Goal: Task Accomplishment & Management: Manage account settings

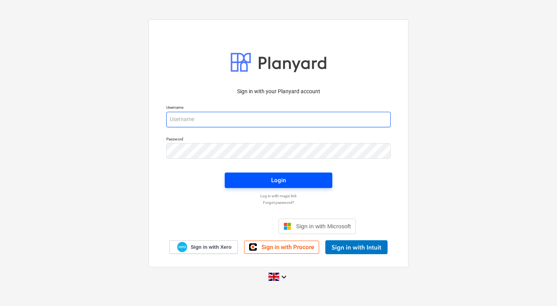
type input "[PERSON_NAME][EMAIL_ADDRESS][PERSON_NAME][DOMAIN_NAME]"
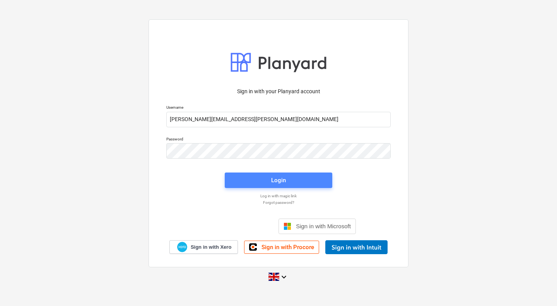
click at [257, 185] on span "Login" at bounding box center [278, 180] width 89 height 10
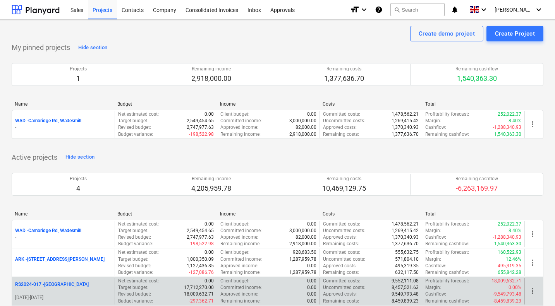
click at [48, 285] on p "RS2024-017 - [GEOGRAPHIC_DATA]" at bounding box center [52, 284] width 74 height 7
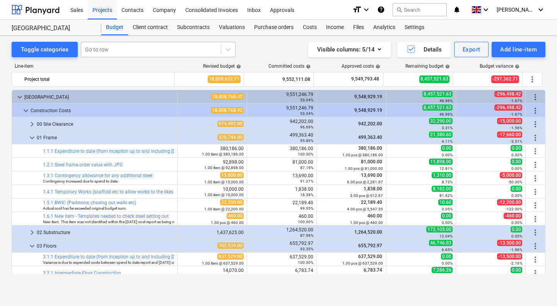
scroll to position [155, 0]
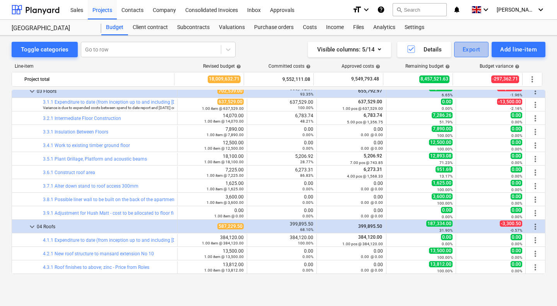
click at [475, 53] on div "Export" at bounding box center [472, 50] width 18 height 10
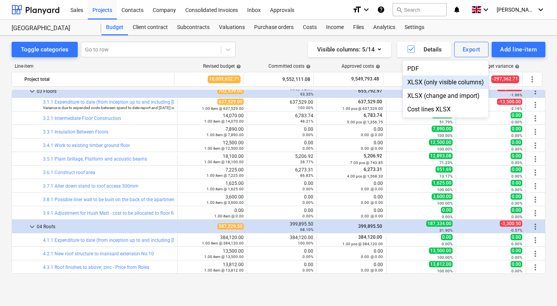
click at [444, 82] on div "XLSX (only visible columns)" at bounding box center [446, 82] width 86 height 14
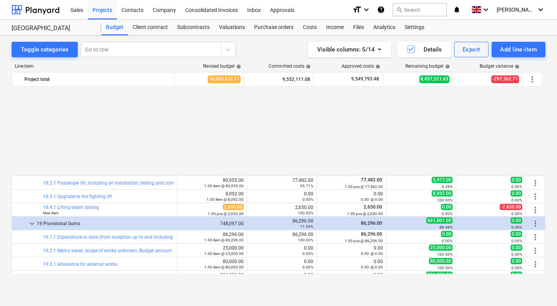
scroll to position [2905, 0]
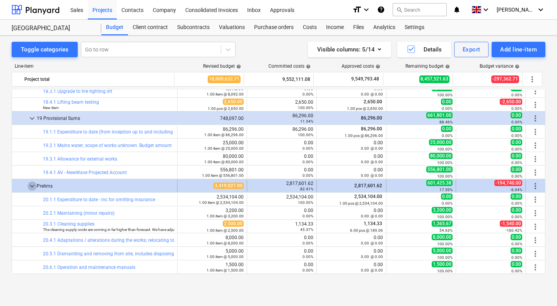
click at [31, 183] on span "keyboard_arrow_down" at bounding box center [31, 186] width 9 height 9
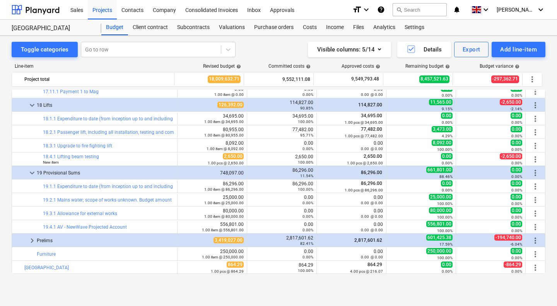
scroll to position [2850, 0]
click at [58, 50] on div "Toggle categories" at bounding box center [45, 50] width 48 height 10
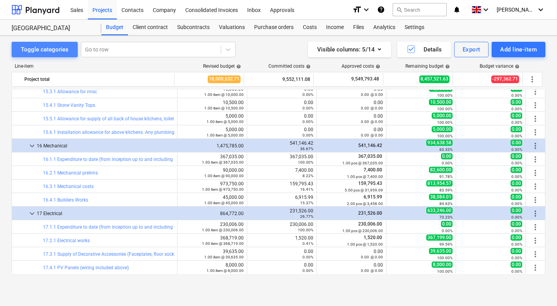
click at [58, 50] on div "Toggle categories" at bounding box center [45, 50] width 48 height 10
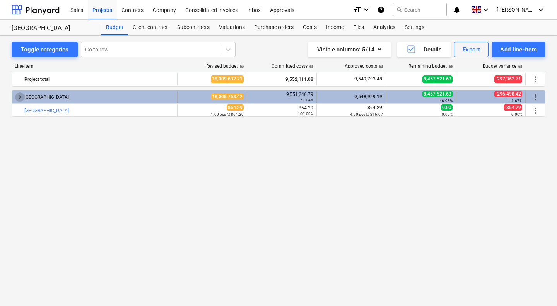
click at [19, 98] on span "keyboard_arrow_right" at bounding box center [19, 97] width 9 height 9
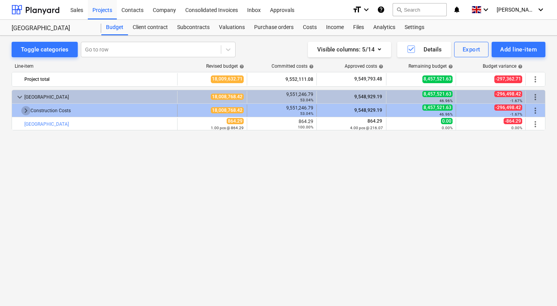
click at [24, 109] on span "keyboard_arrow_right" at bounding box center [25, 110] width 9 height 9
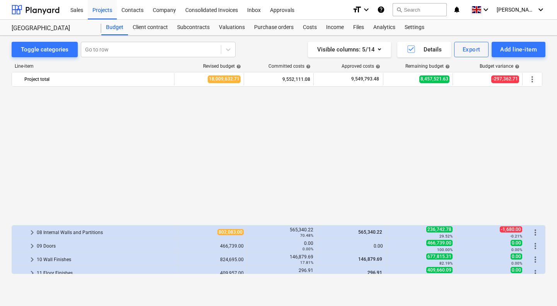
scroll to position [154, 0]
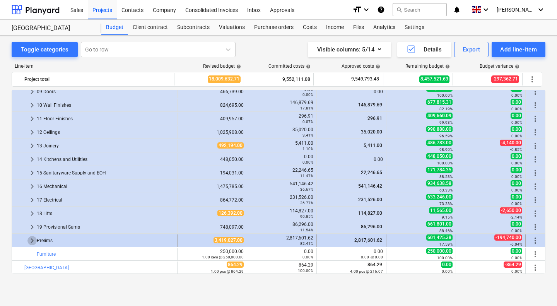
click at [30, 242] on span "keyboard_arrow_right" at bounding box center [31, 240] width 9 height 9
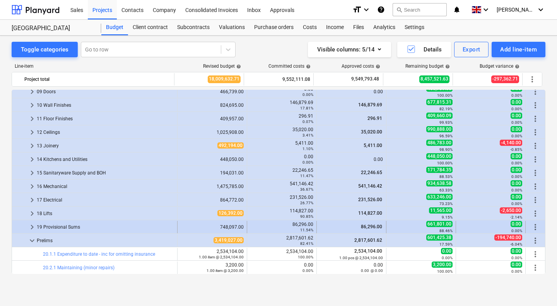
click at [533, 224] on span "more_vert" at bounding box center [535, 227] width 9 height 9
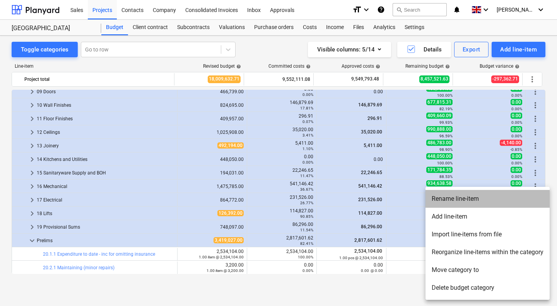
click at [467, 197] on li "Rename line-item" at bounding box center [488, 199] width 124 height 18
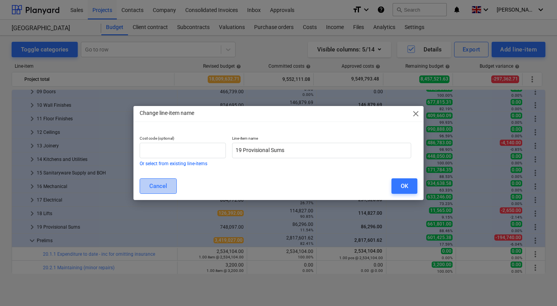
click at [164, 185] on div "Cancel" at bounding box center [158, 186] width 18 height 10
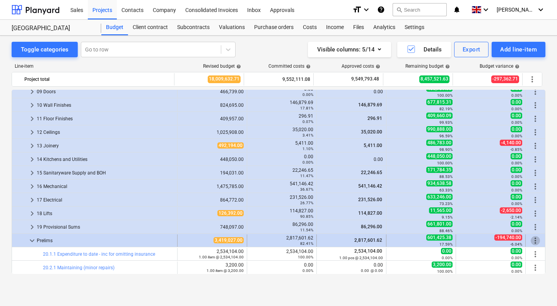
click at [532, 238] on span "more_vert" at bounding box center [535, 240] width 9 height 9
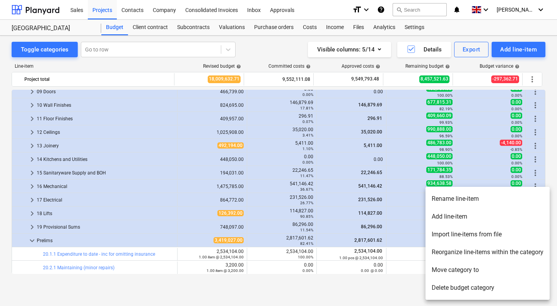
click at [471, 200] on li "Rename line-item" at bounding box center [488, 199] width 124 height 18
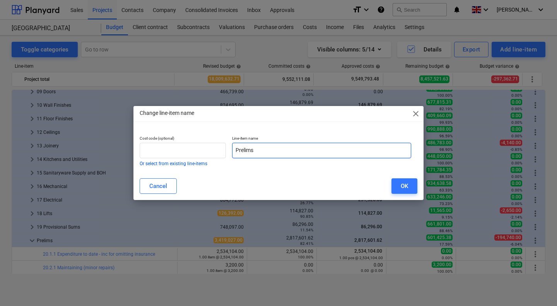
click at [239, 147] on input "Prelims" at bounding box center [321, 150] width 179 height 15
type input "20 Prelims"
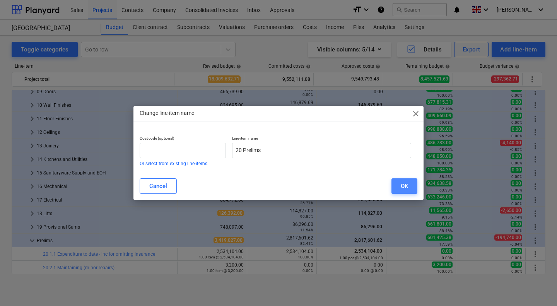
click at [404, 185] on div "OK" at bounding box center [404, 186] width 7 height 10
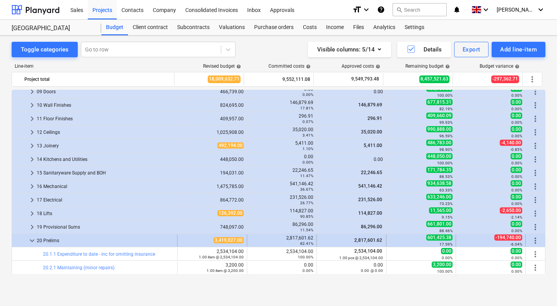
scroll to position [219, 0]
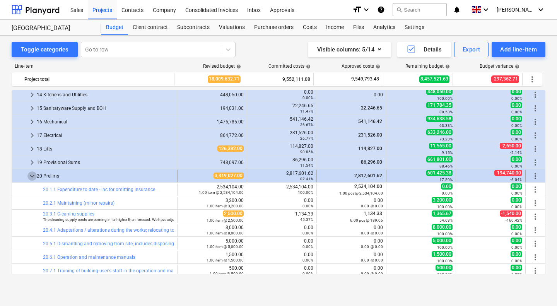
click at [30, 176] on span "keyboard_arrow_down" at bounding box center [31, 175] width 9 height 9
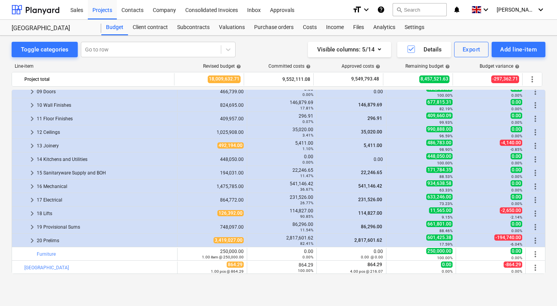
scroll to position [154, 0]
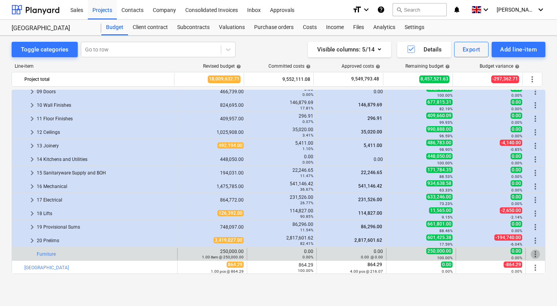
click at [533, 255] on span "more_vert" at bounding box center [535, 254] width 9 height 9
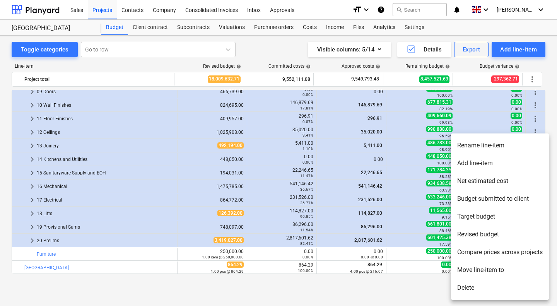
click at [497, 144] on li "Rename line-item" at bounding box center [500, 146] width 98 height 18
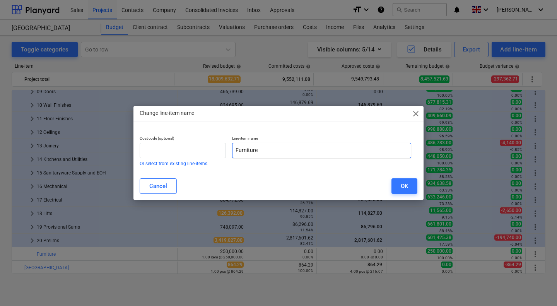
click at [238, 148] on input "Furniture" at bounding box center [321, 150] width 179 height 15
type input "21 Furniture"
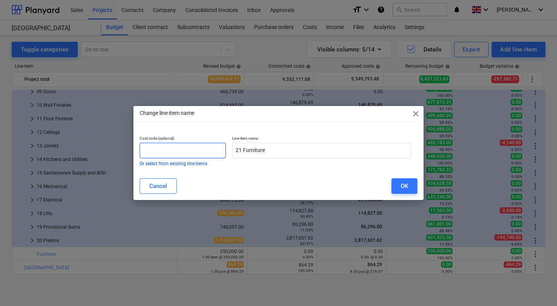
click at [211, 150] on input "text" at bounding box center [183, 150] width 86 height 15
type input "21.1.1"
click at [409, 187] on button "OK" at bounding box center [405, 185] width 26 height 15
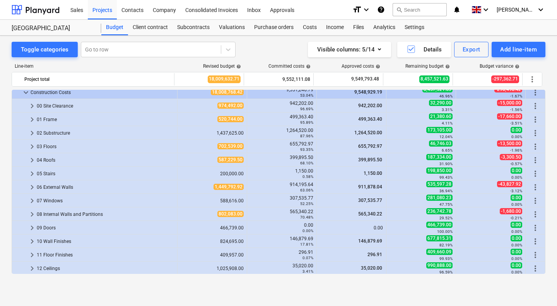
scroll to position [0, 0]
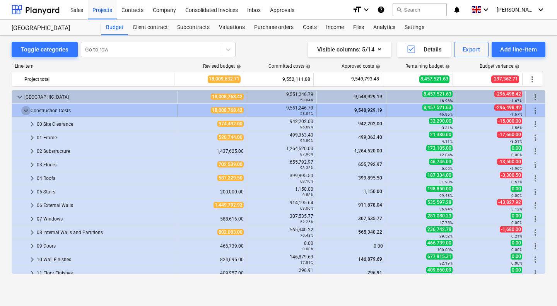
click at [25, 110] on span "keyboard_arrow_down" at bounding box center [25, 110] width 9 height 9
